Goal: Task Accomplishment & Management: Manage account settings

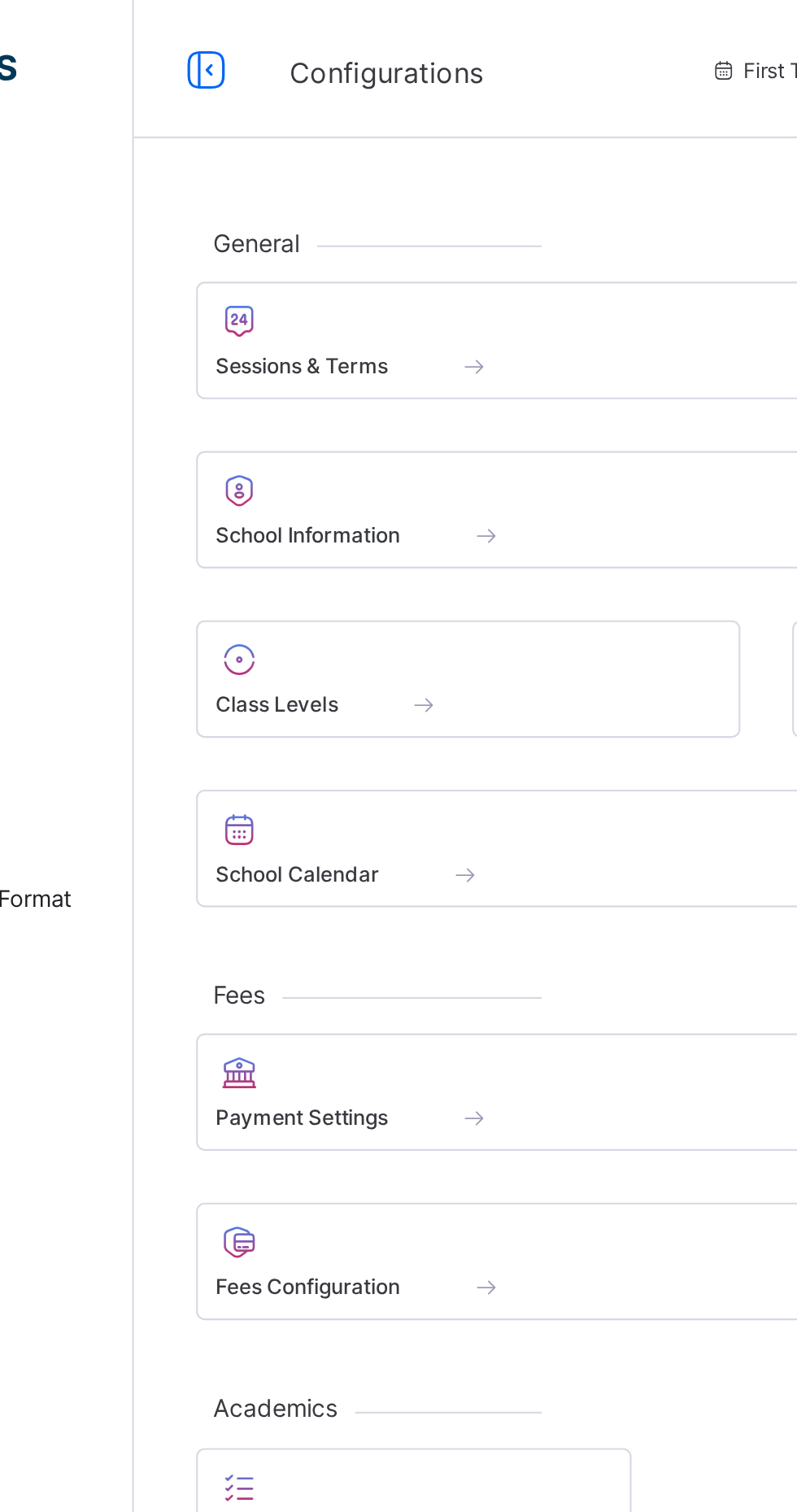
click at [332, 335] on span at bounding box center [332, 331] width 16 height 14
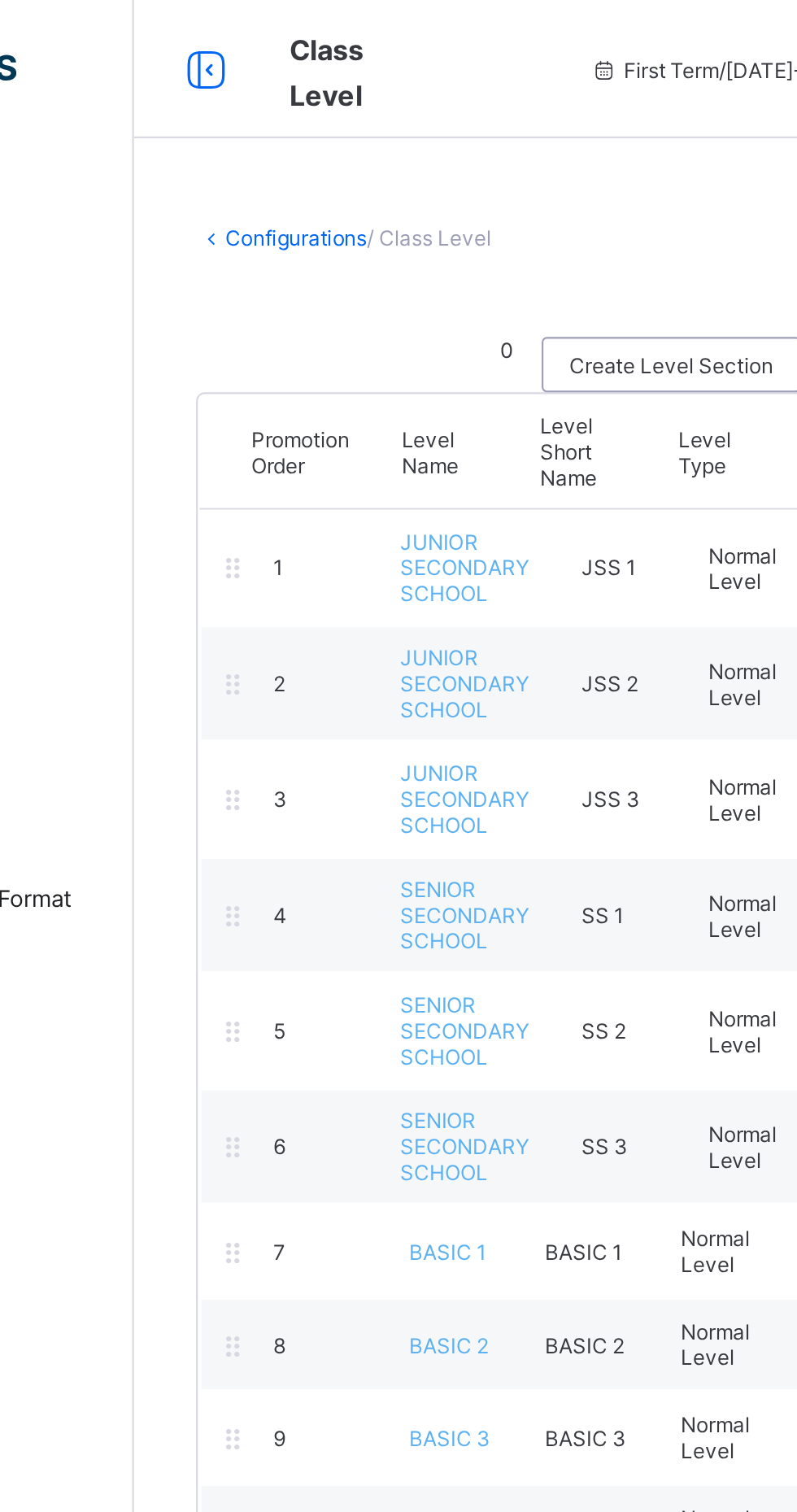
click at [264, 111] on link "Configurations" at bounding box center [271, 112] width 66 height 12
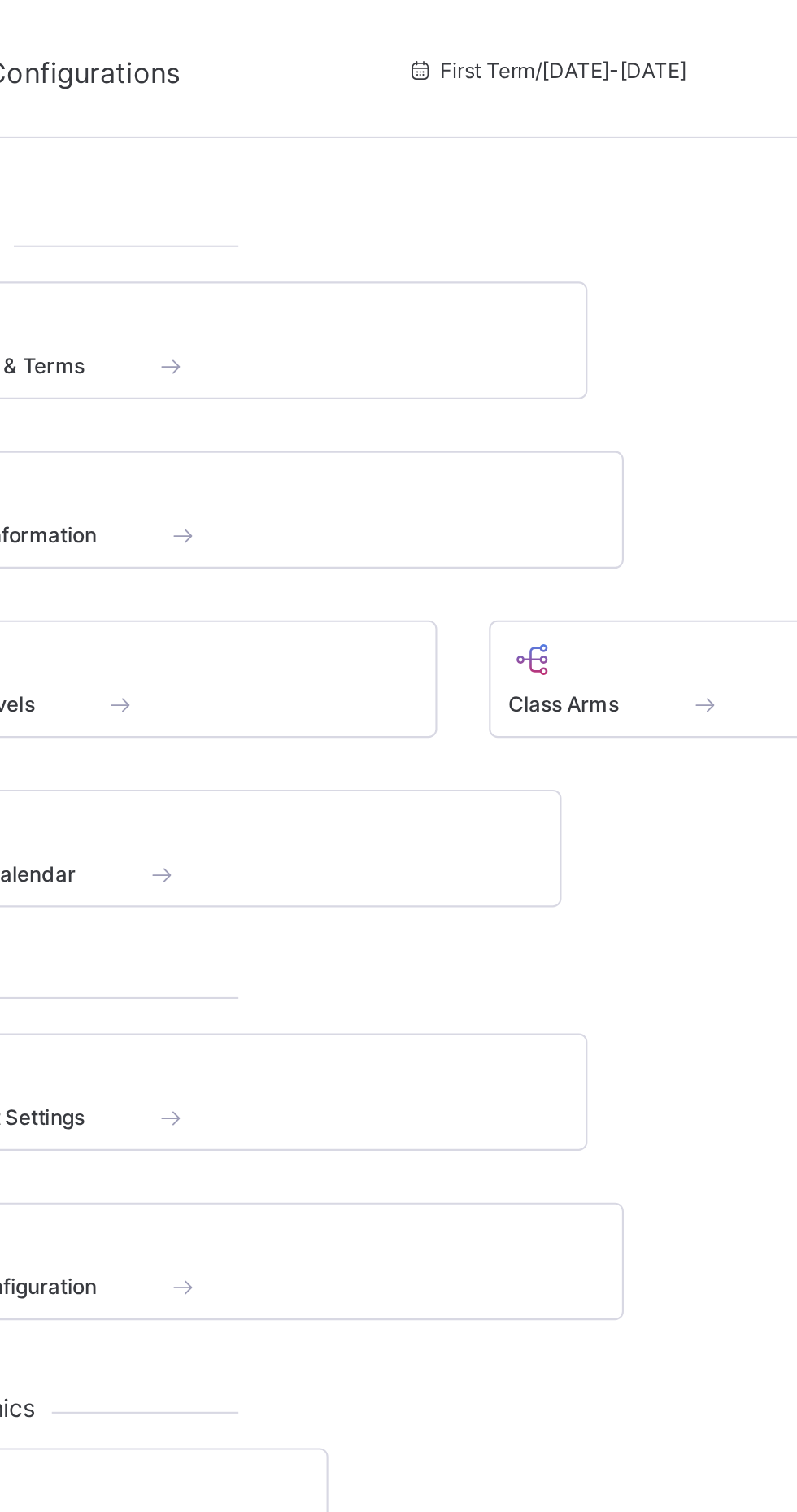
click at [415, 163] on span at bounding box center [387, 163] width 309 height 4
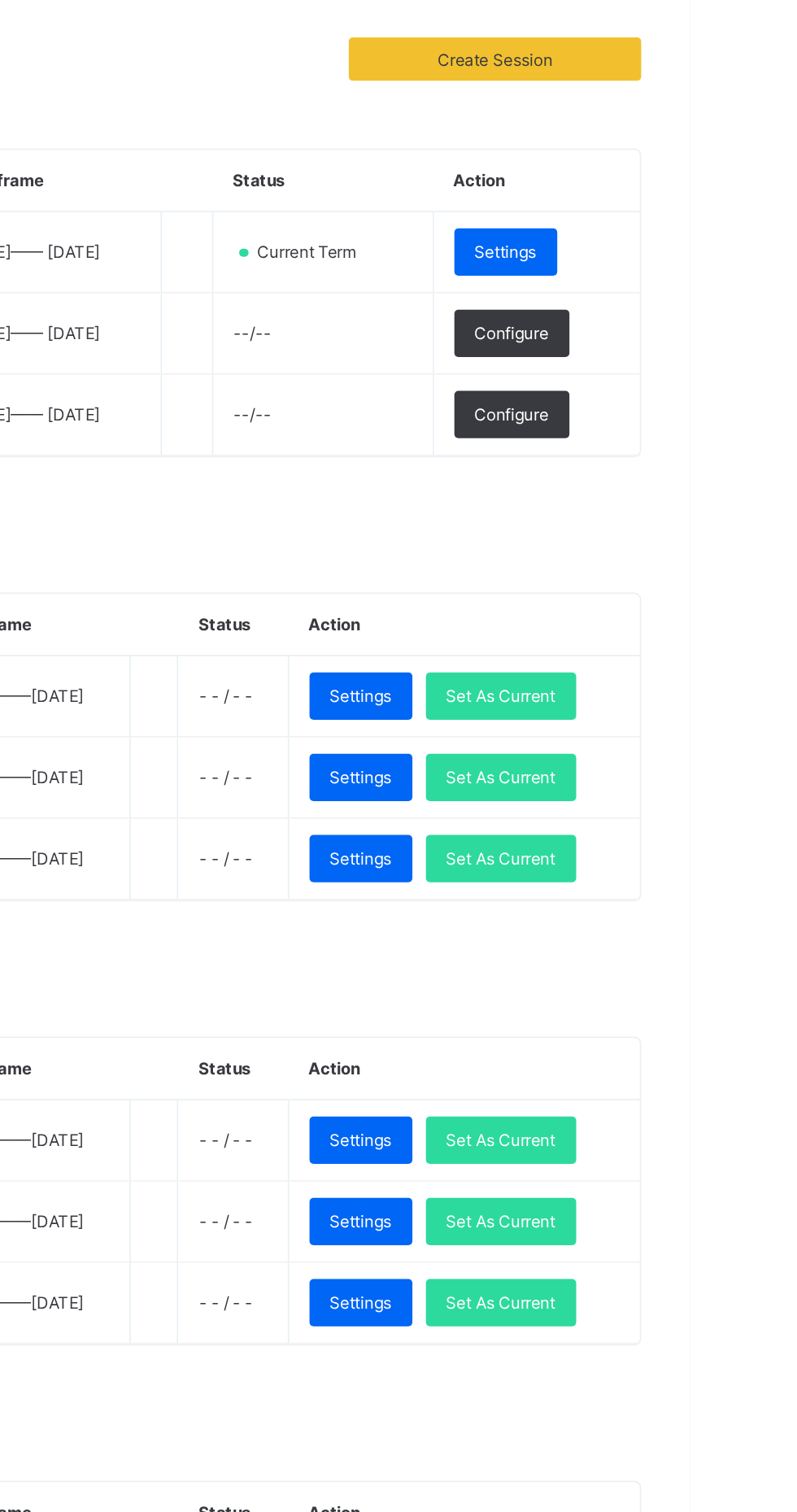
click at [717, 719] on span "Set As Current" at bounding box center [683, 718] width 66 height 12
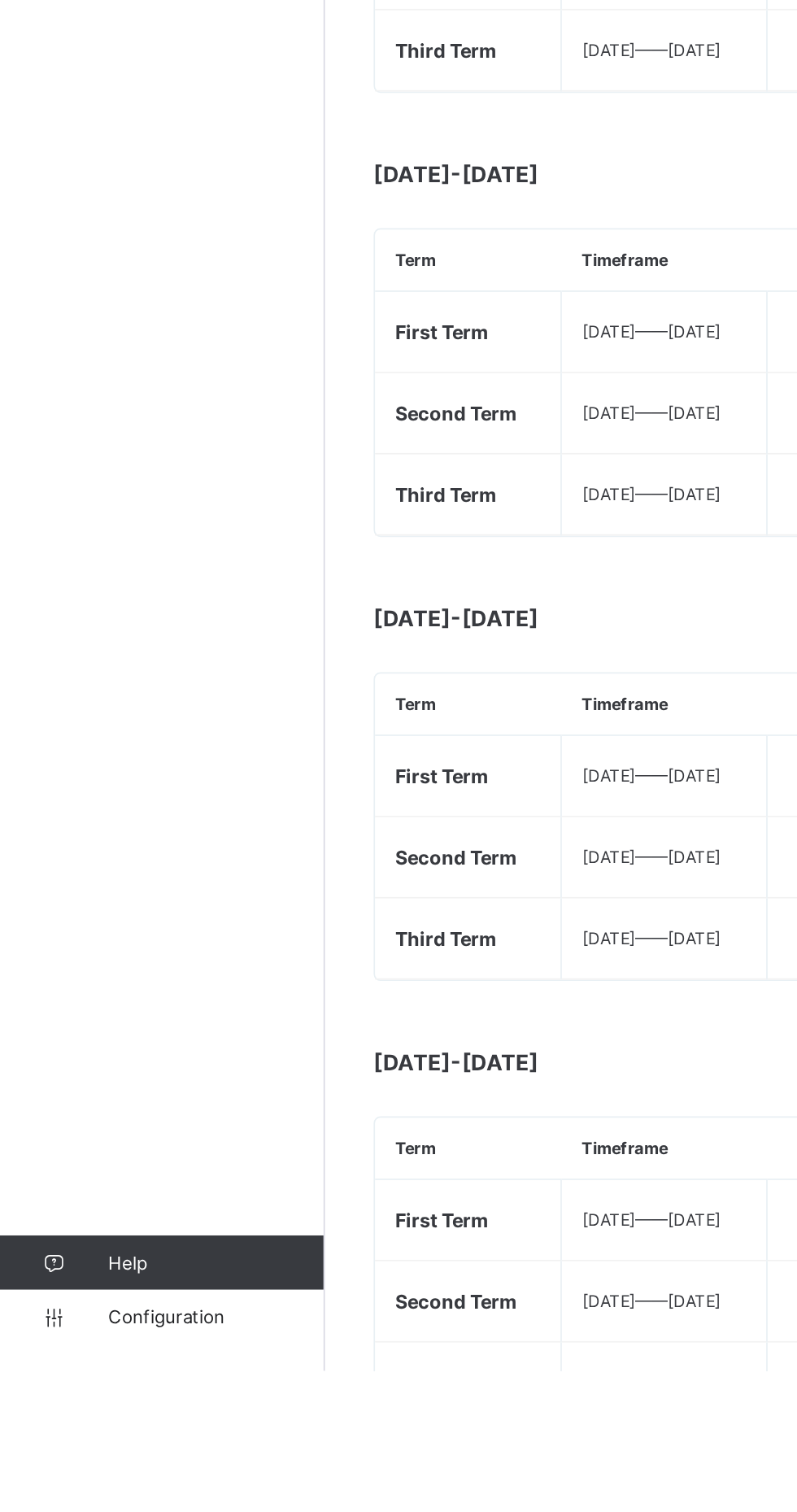
click at [85, 1486] on span "Configuration" at bounding box center [130, 1479] width 130 height 13
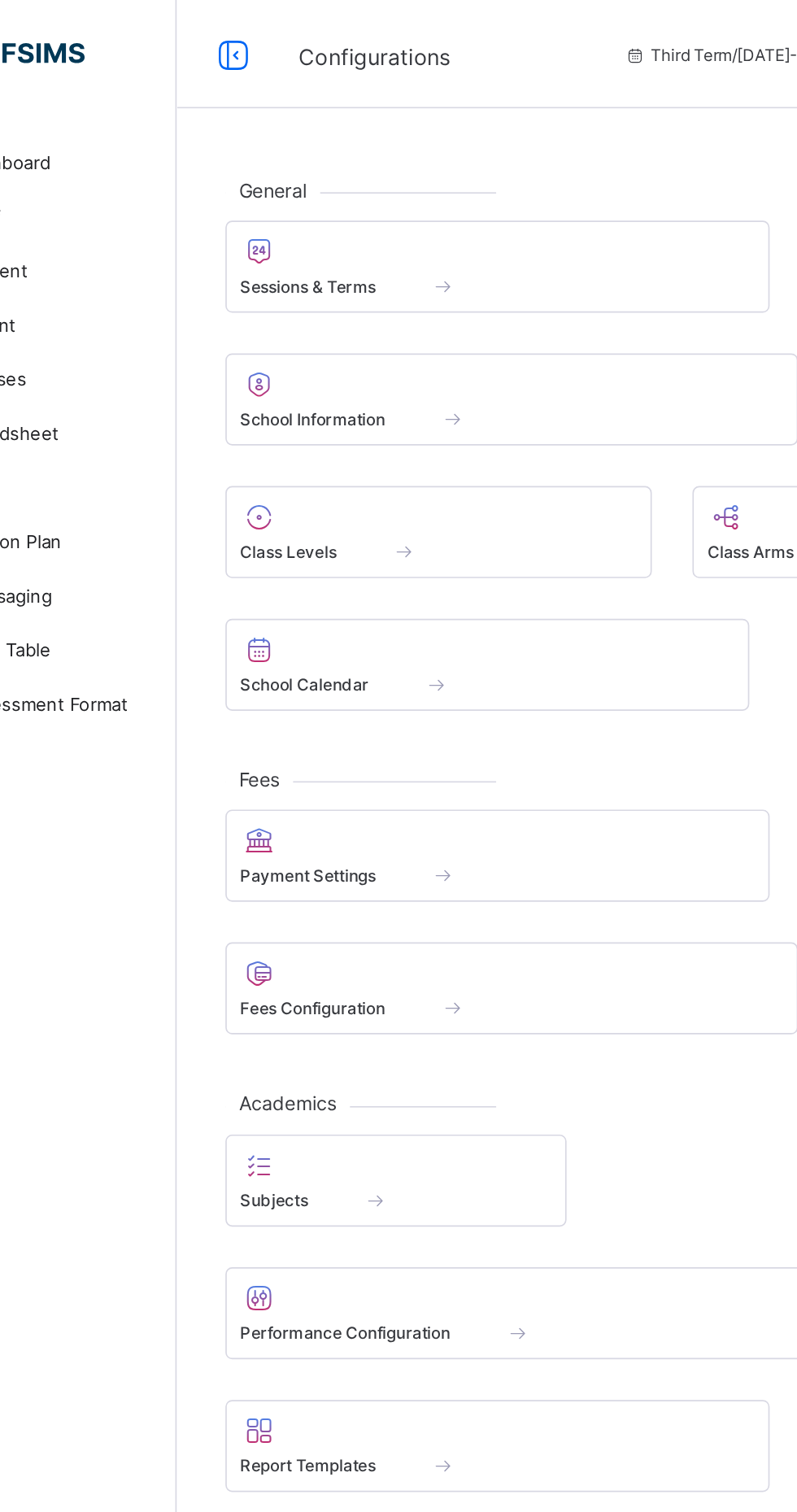
click at [250, 327] on span "Class Levels" at bounding box center [262, 331] width 57 height 12
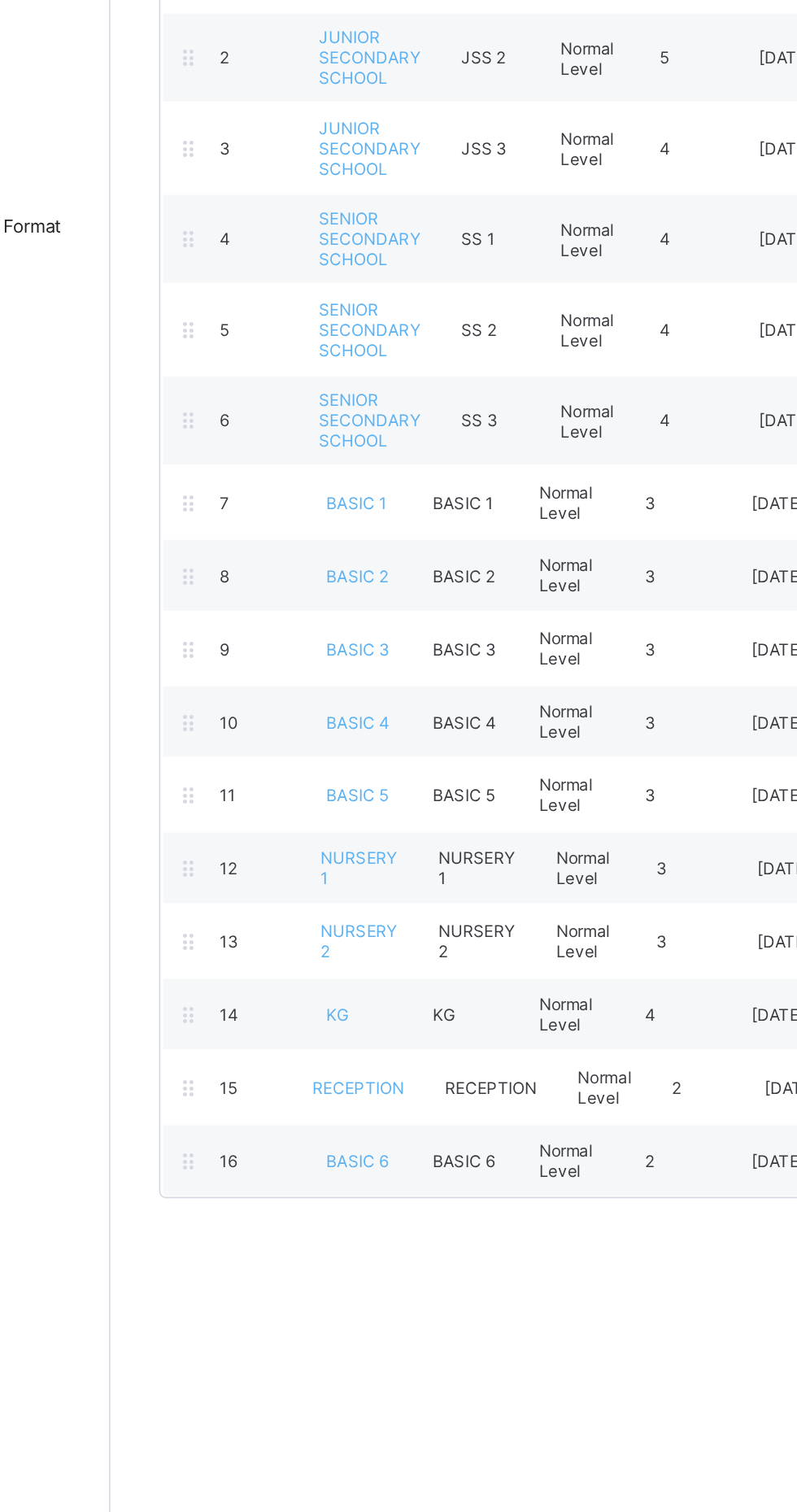
click at [350, 671] on span "BASIC 3" at bounding box center [343, 676] width 39 height 12
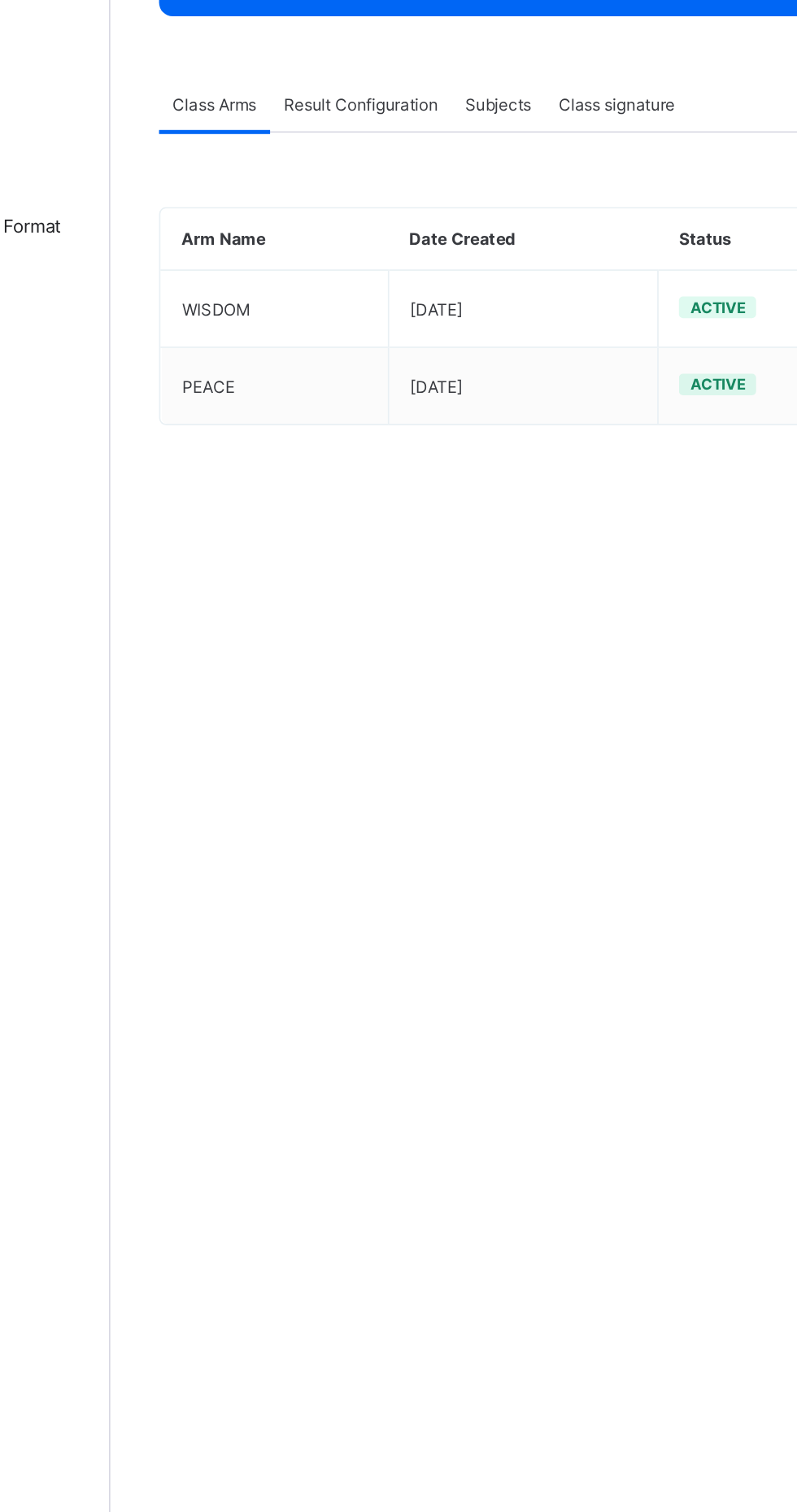
click at [373, 346] on span "Result Configuration" at bounding box center [346, 350] width 93 height 12
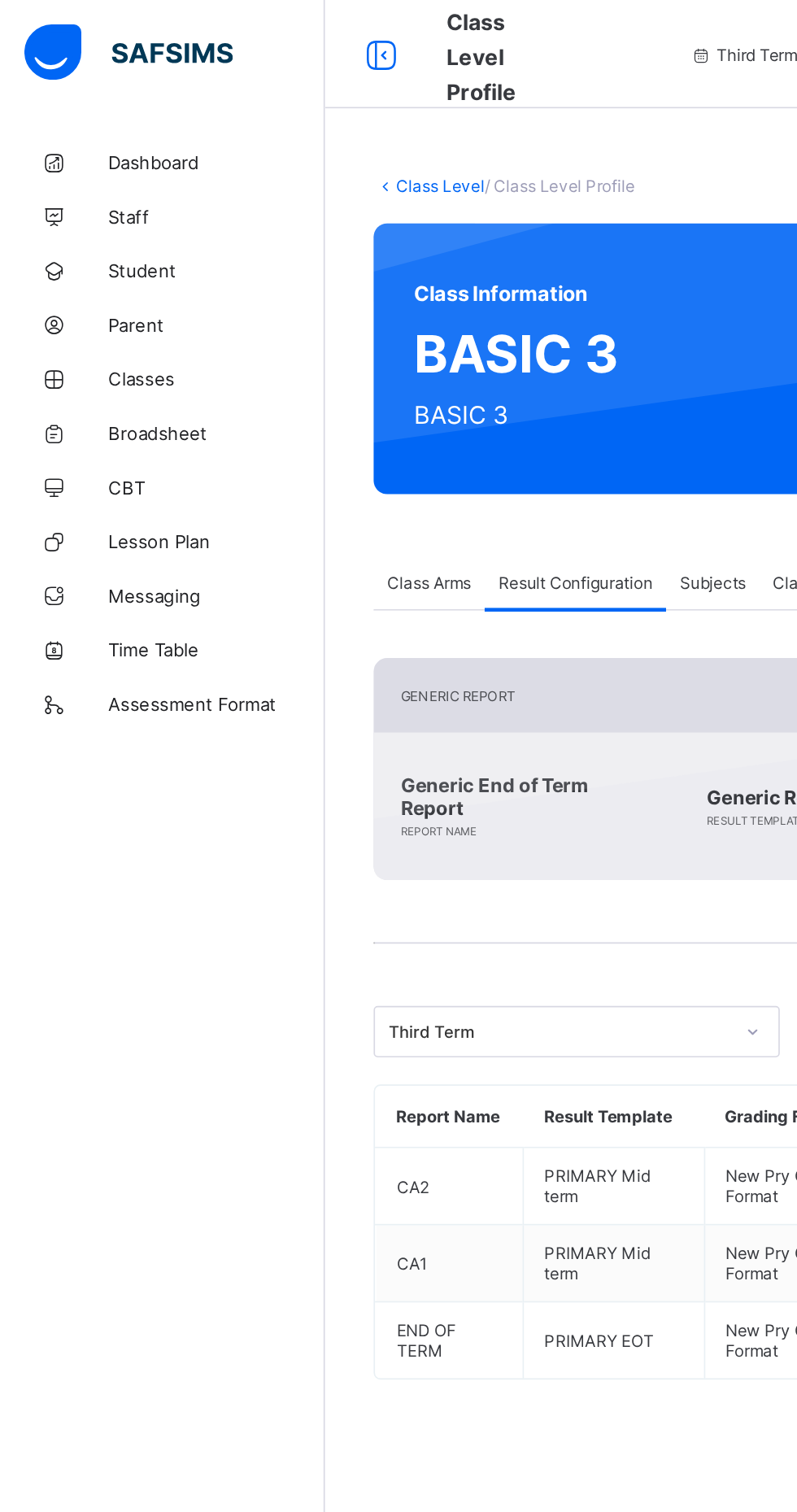
click at [98, 257] on span "Broadsheet" at bounding box center [130, 260] width 130 height 13
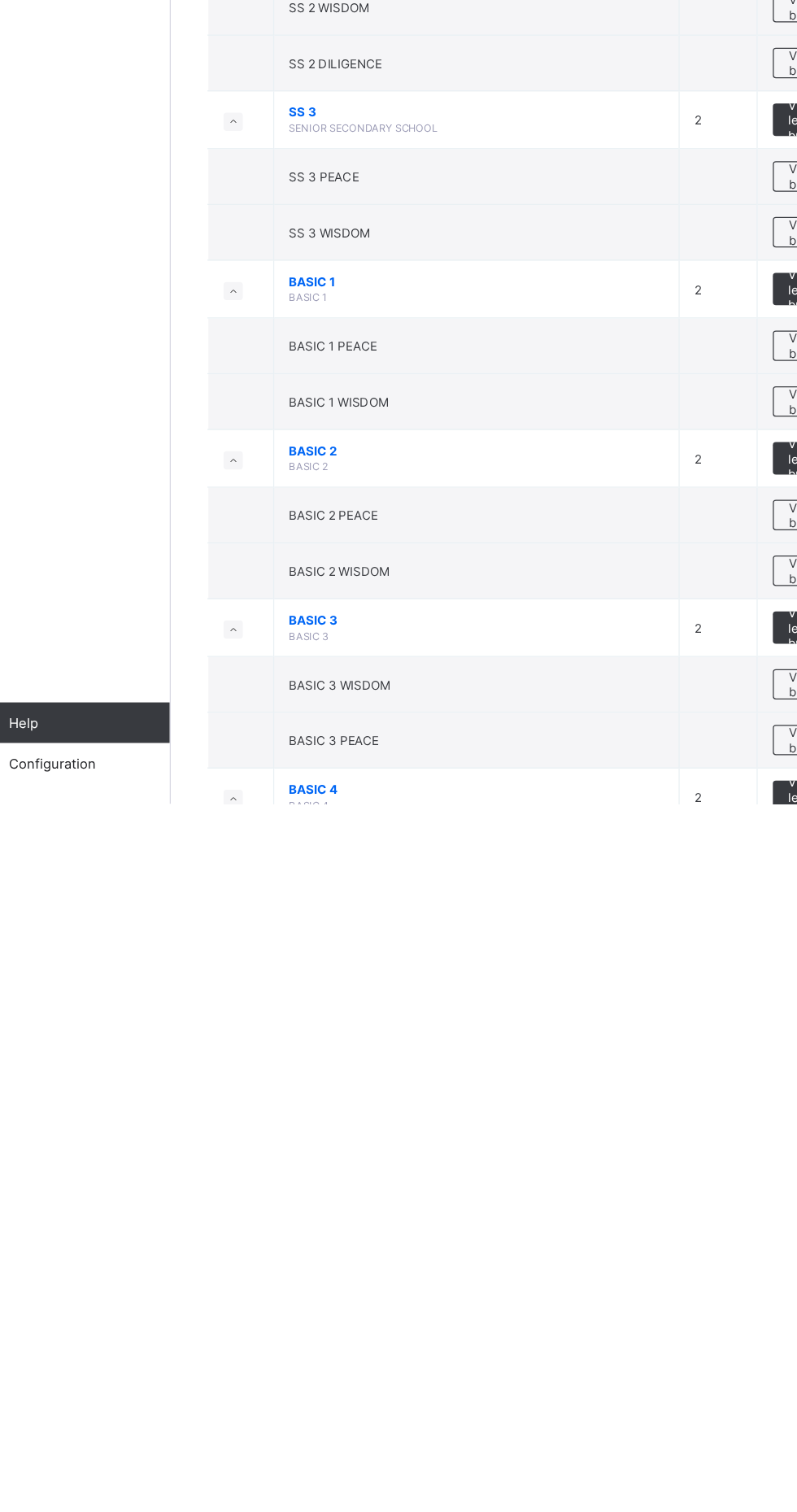
scroll to position [460, 0]
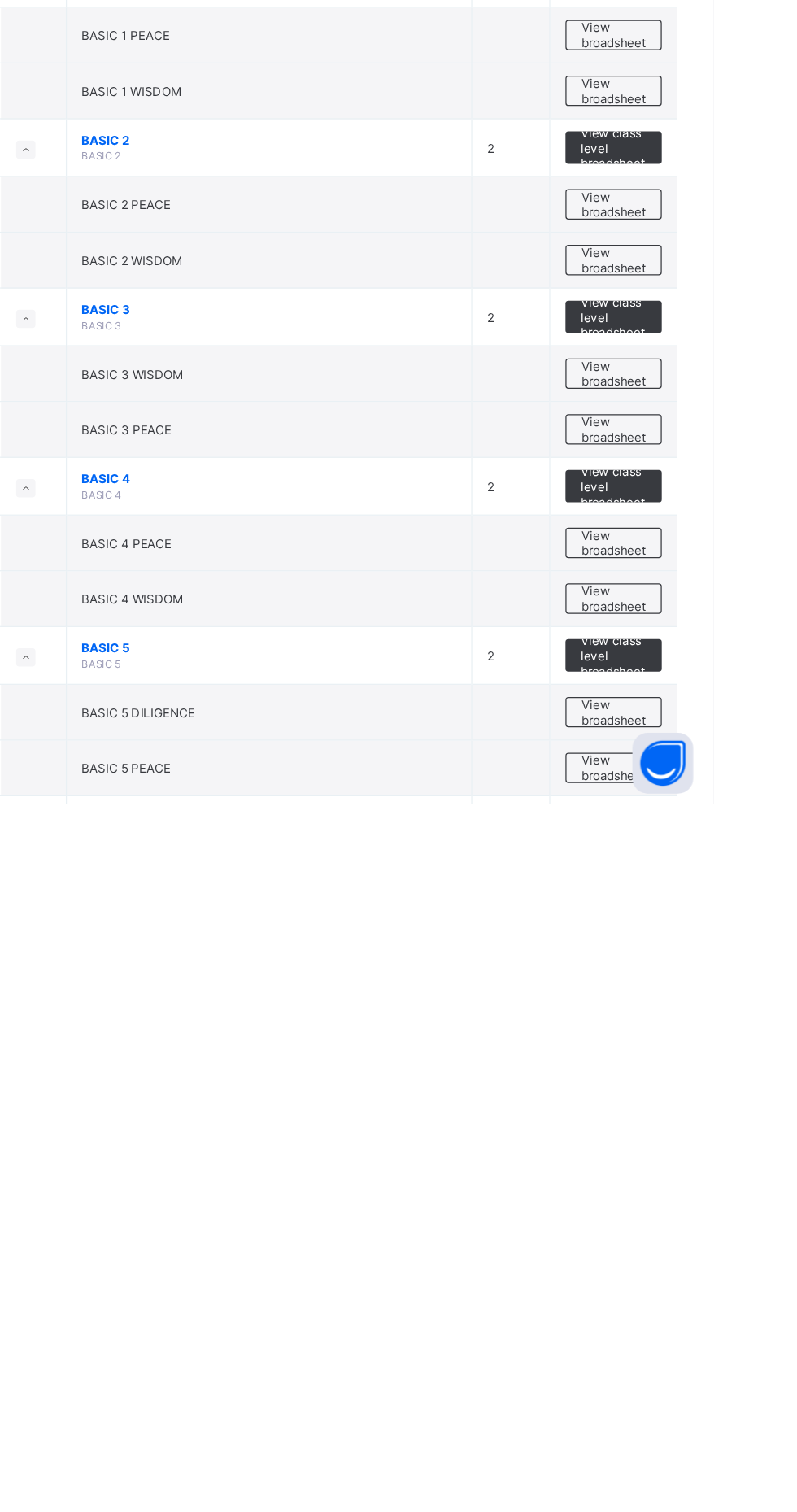
click at [733, 1168] on span "View broadsheet" at bounding box center [717, 1167] width 51 height 25
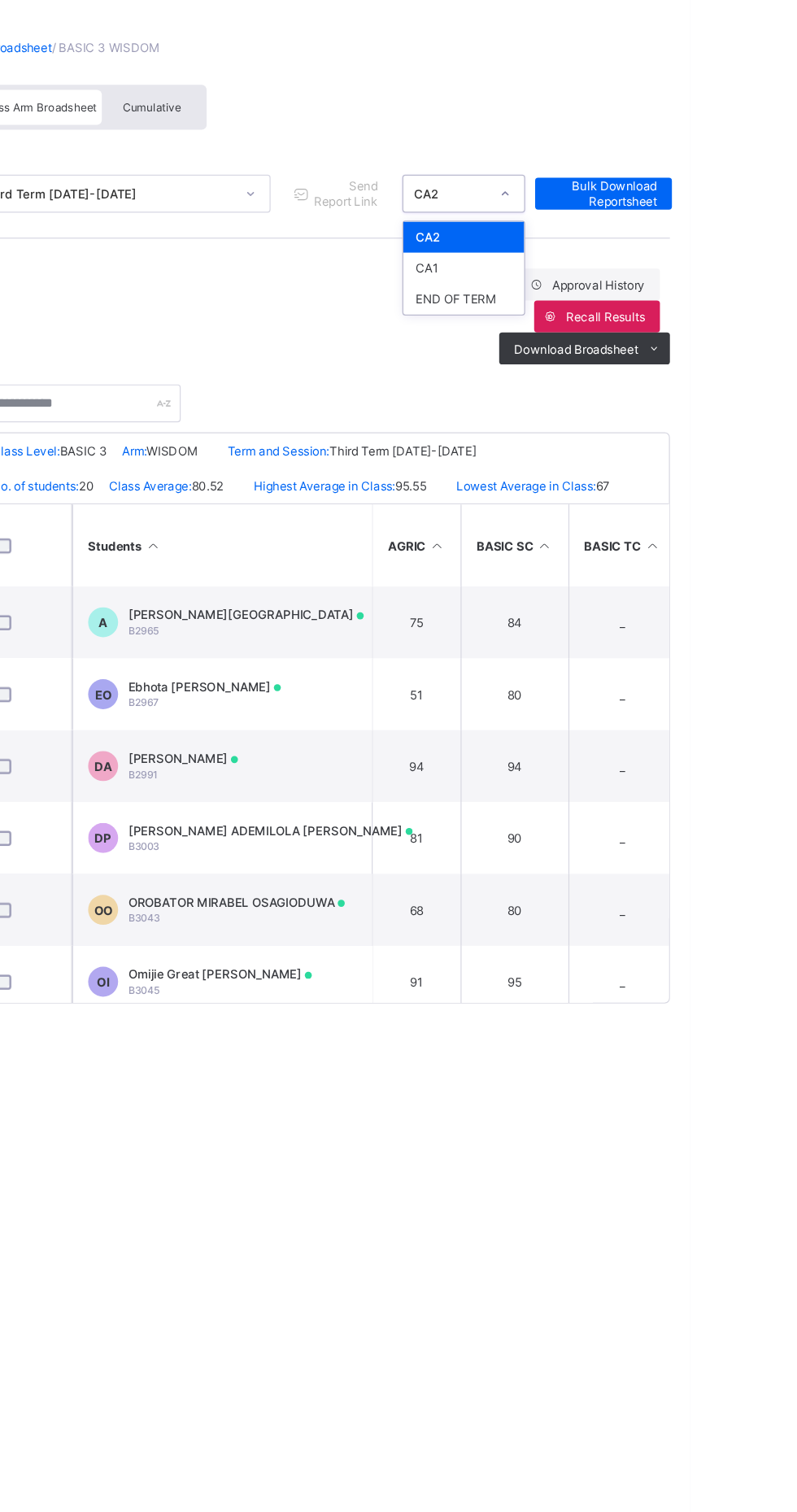
click at [608, 323] on div "END OF TERM" at bounding box center [612, 324] width 98 height 25
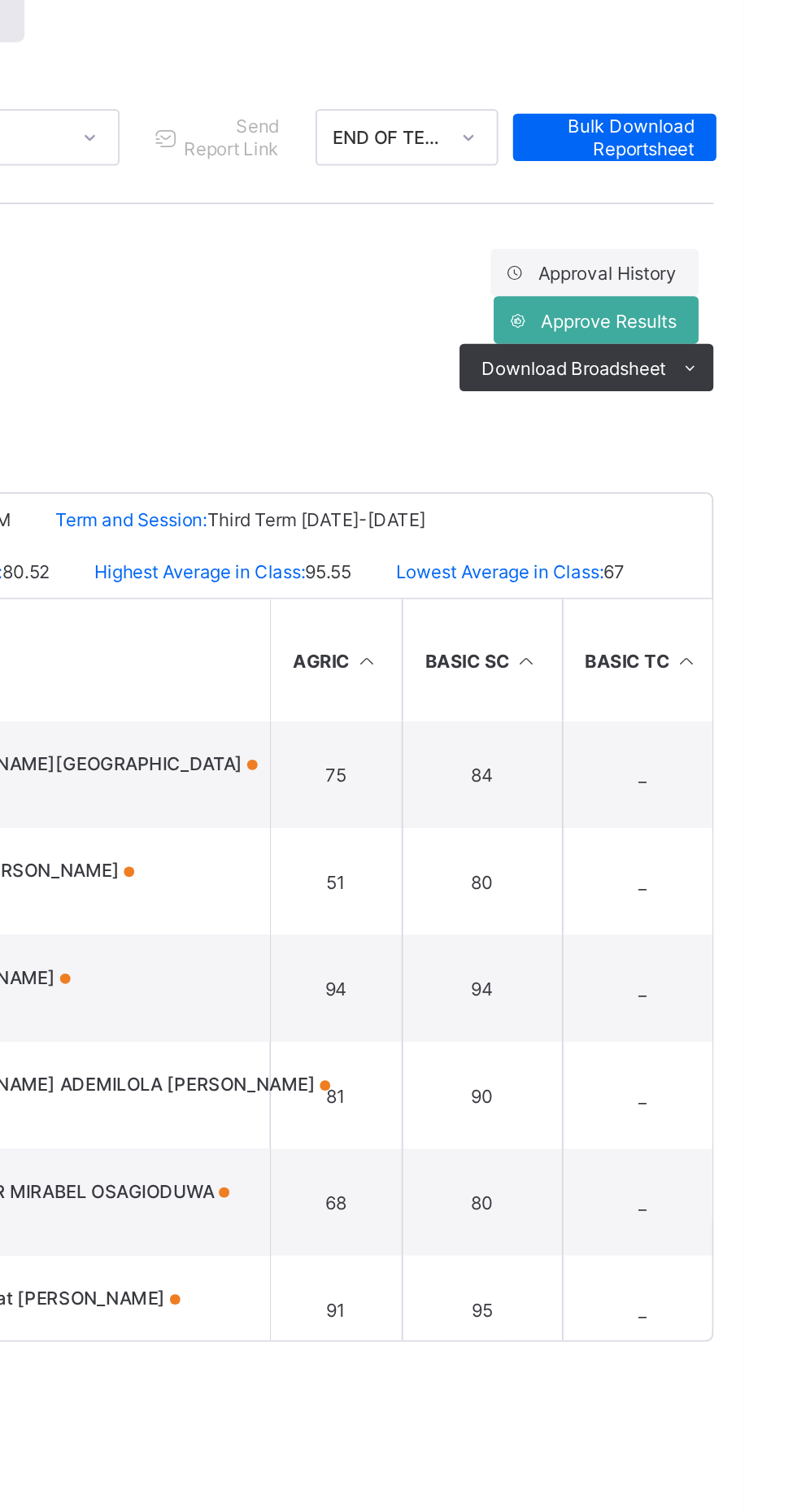
click at [731, 336] on span "Approve Results" at bounding box center [723, 339] width 74 height 12
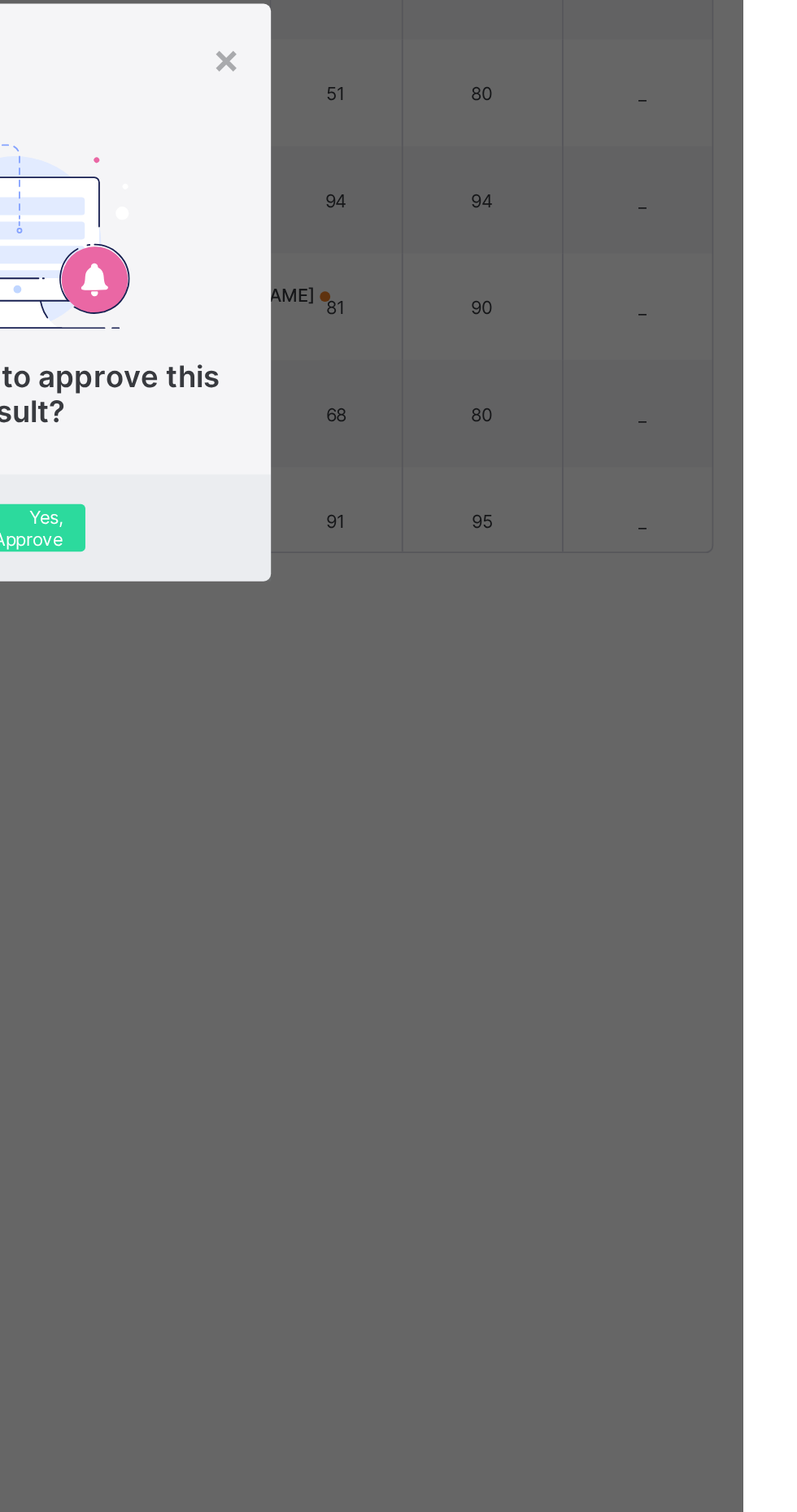
click at [511, 831] on span "Are you sure to approve this result?" at bounding box center [399, 812] width 223 height 39
click at [424, 897] on span "Yes, Approve" at bounding box center [398, 885] width 52 height 25
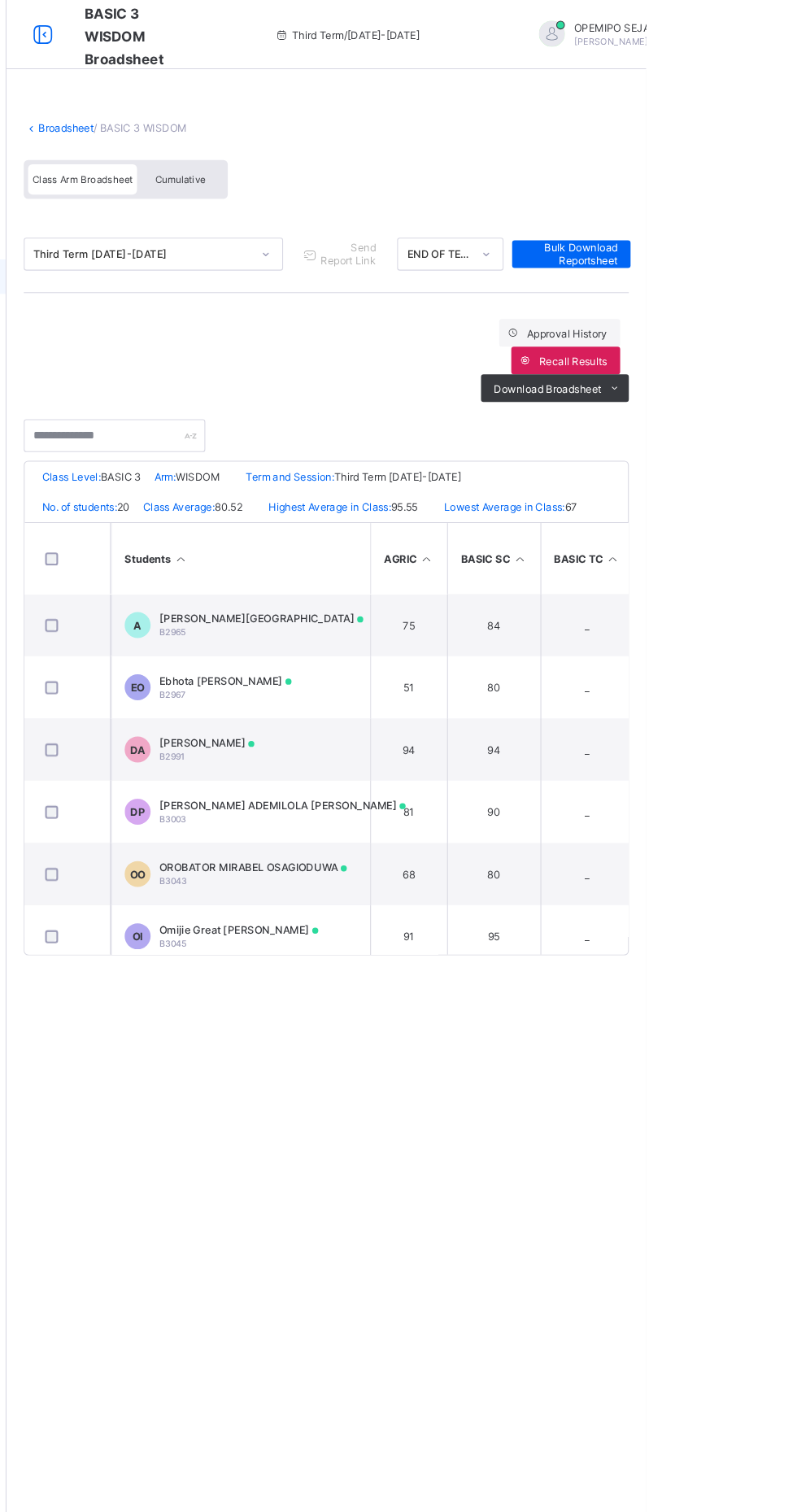
scroll to position [4, 0]
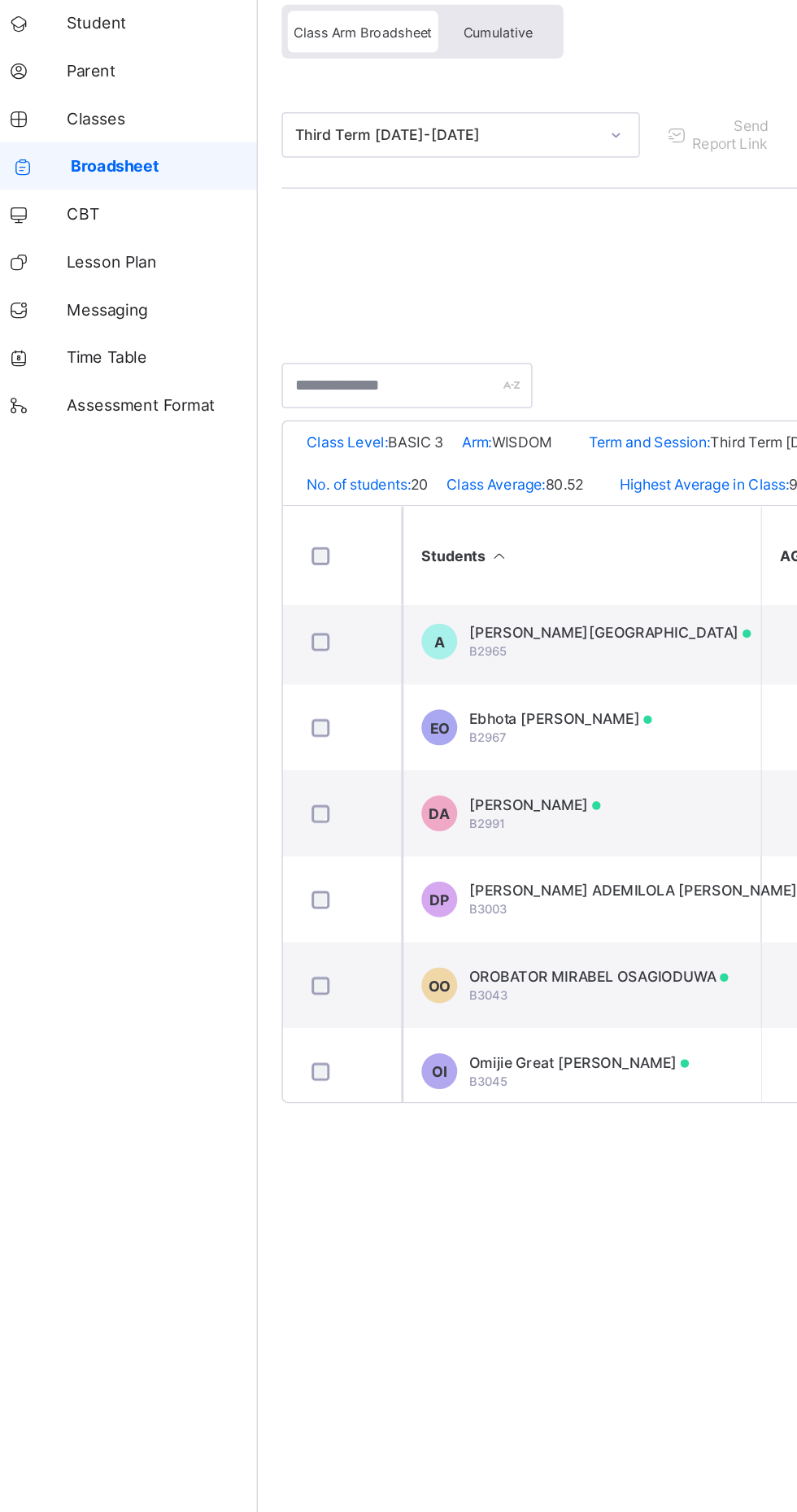
click at [315, 315] on div "Approval History Recall Results Download Broadsheet PDF Excel sheet" at bounding box center [496, 339] width 569 height 78
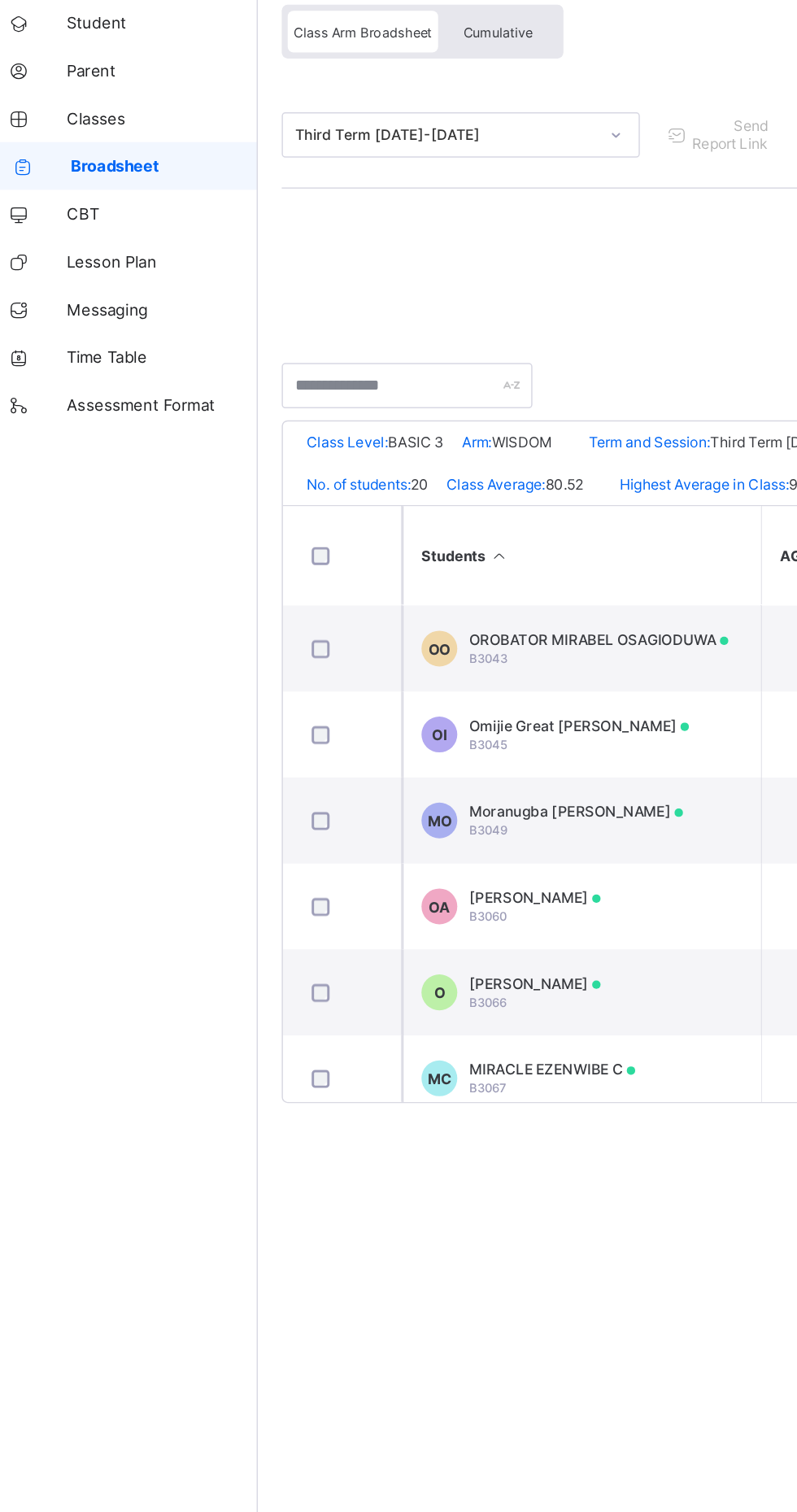
scroll to position [235, 0]
click at [413, 636] on span "Omijie Great [PERSON_NAME]" at bounding box center [414, 639] width 149 height 12
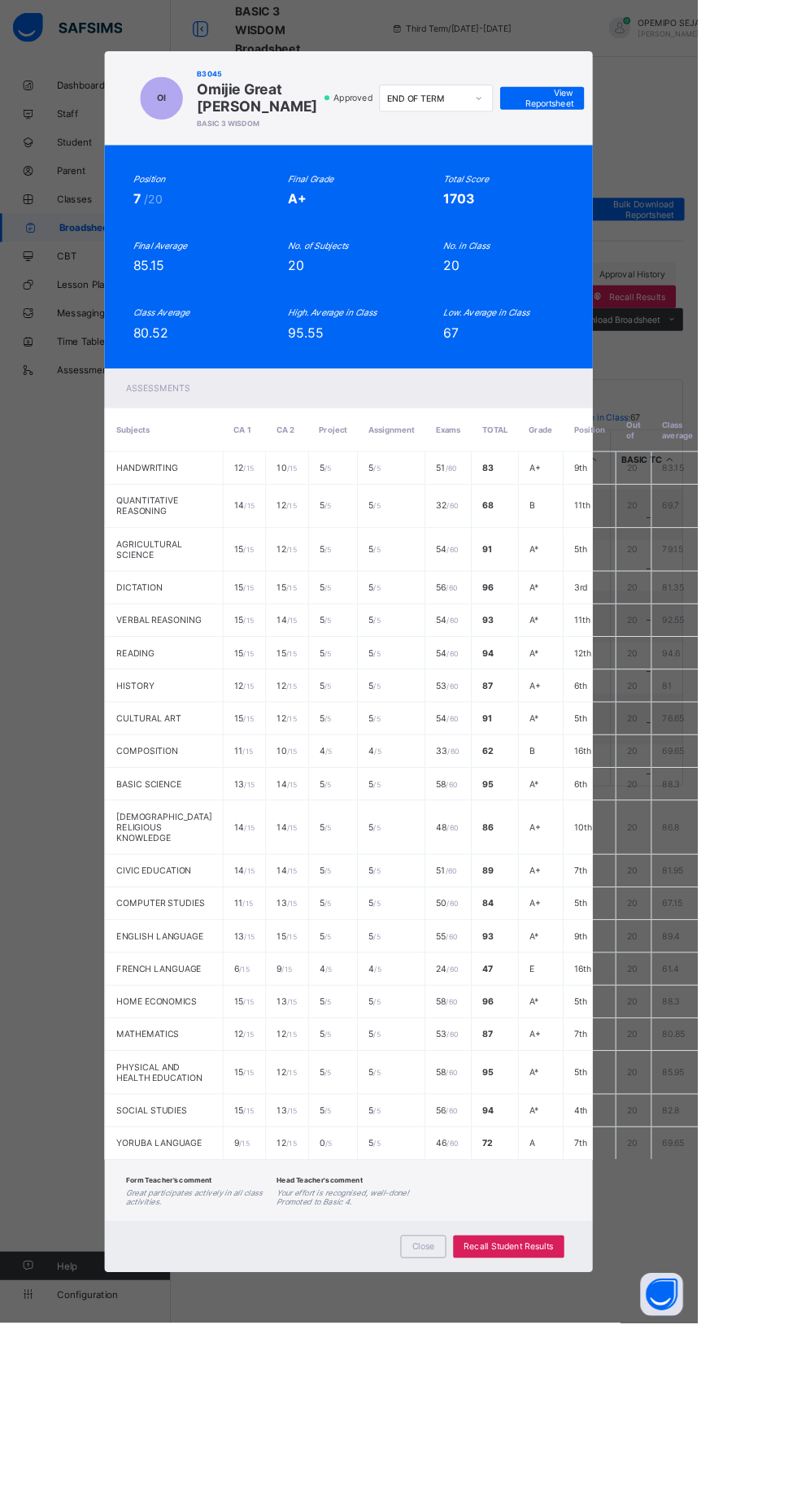
click at [655, 125] on span "View Reportsheet" at bounding box center [619, 112] width 71 height 25
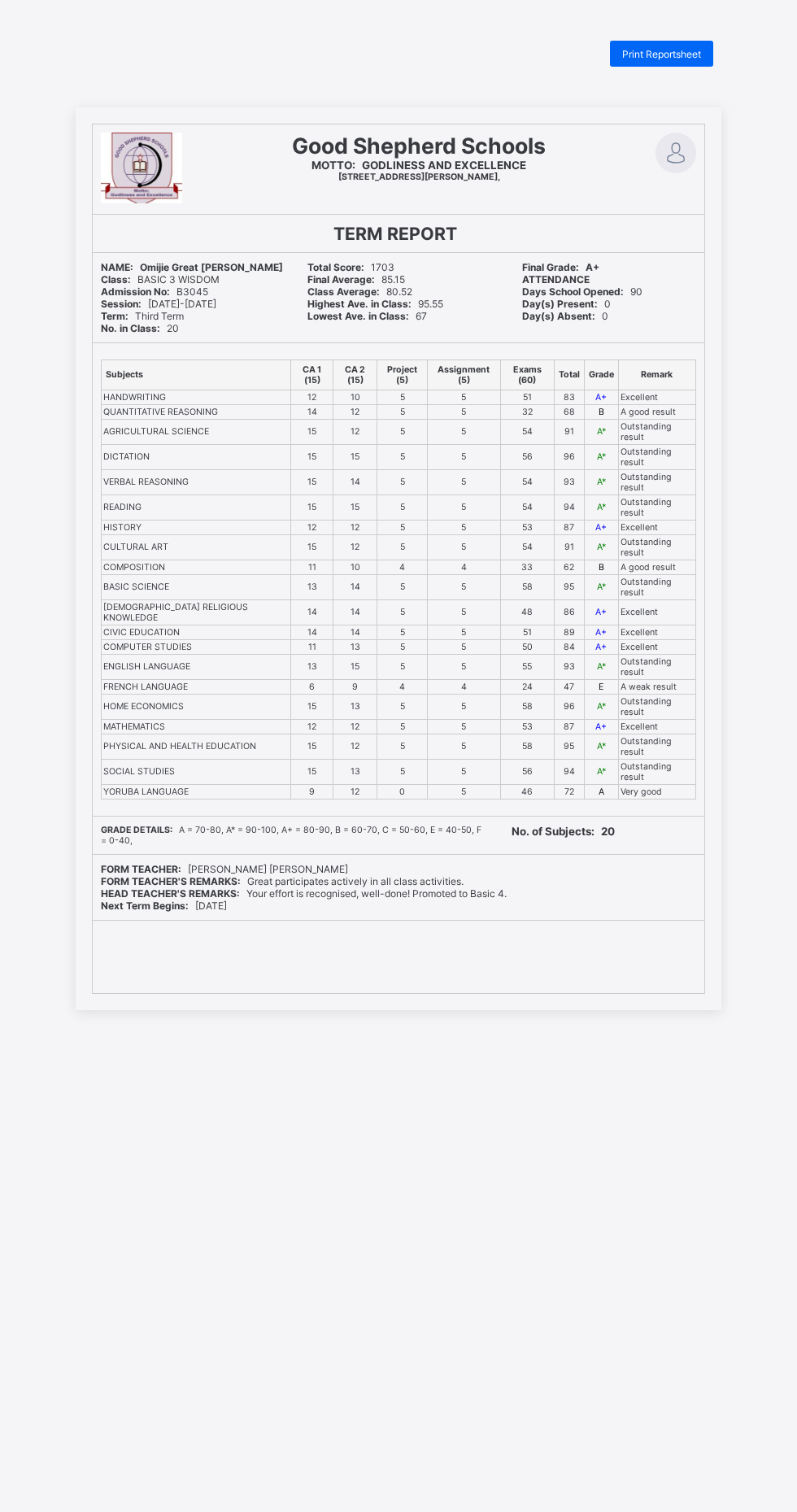
scroll to position [40, 0]
